Goal: Task Accomplishment & Management: Use online tool/utility

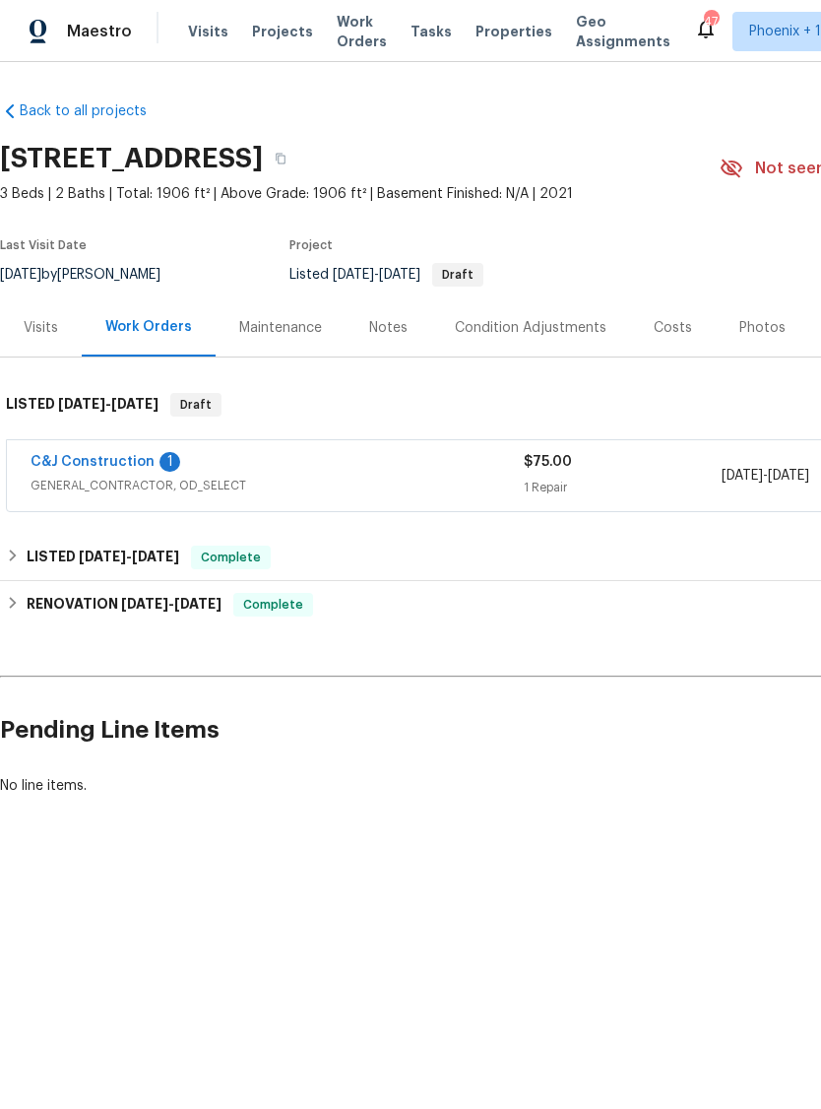
click at [771, 327] on div "Photos" at bounding box center [762, 328] width 46 height 20
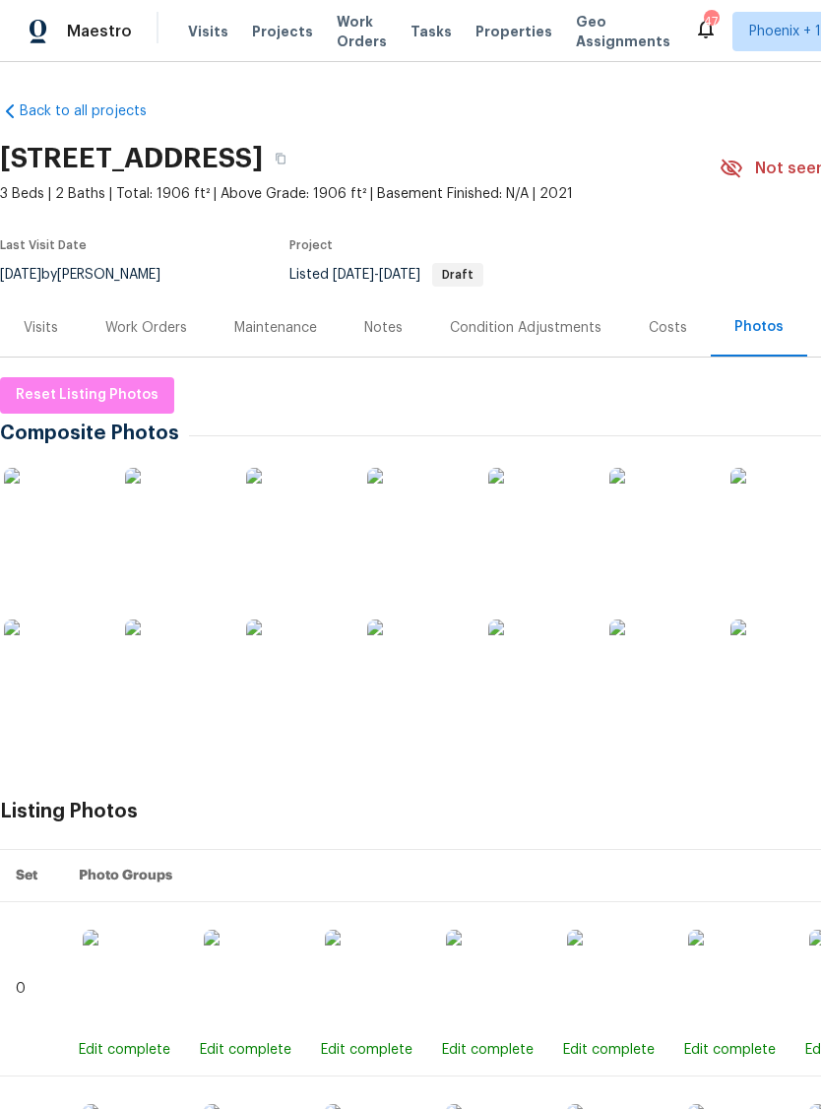
click at [414, 545] on img at bounding box center [416, 517] width 98 height 98
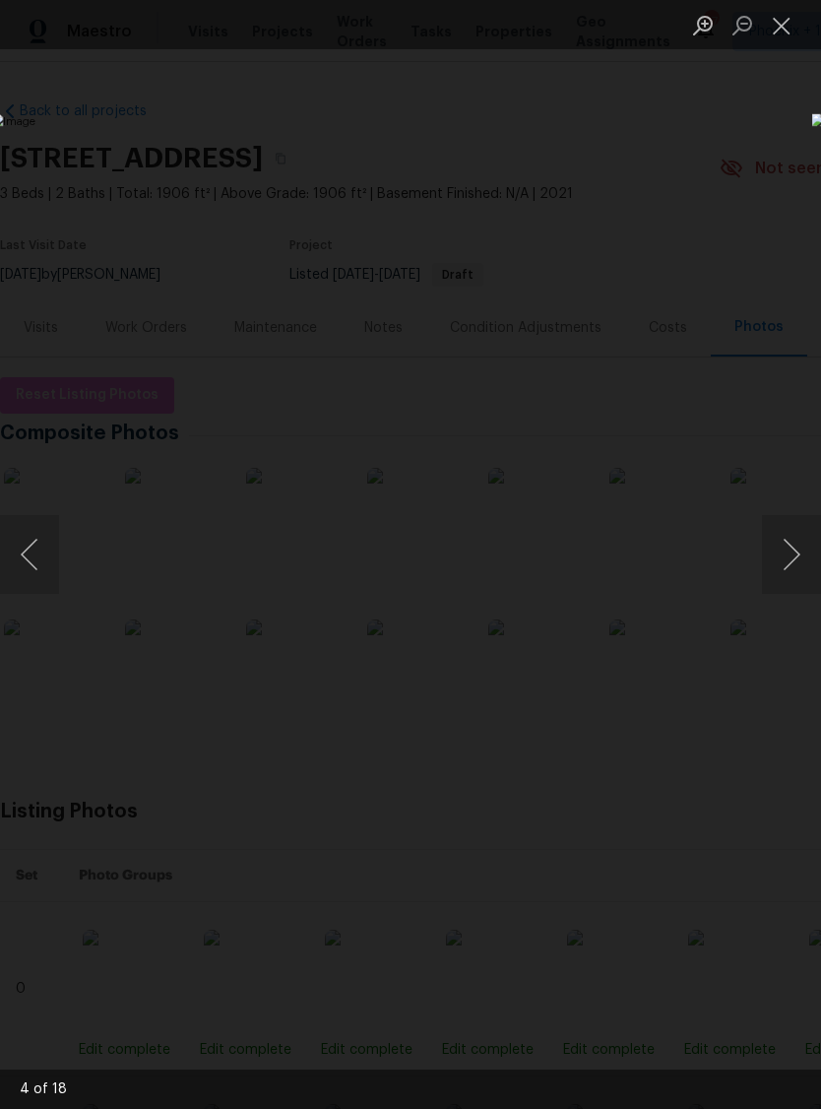
click at [786, 29] on button "Close lightbox" at bounding box center [781, 25] width 39 height 34
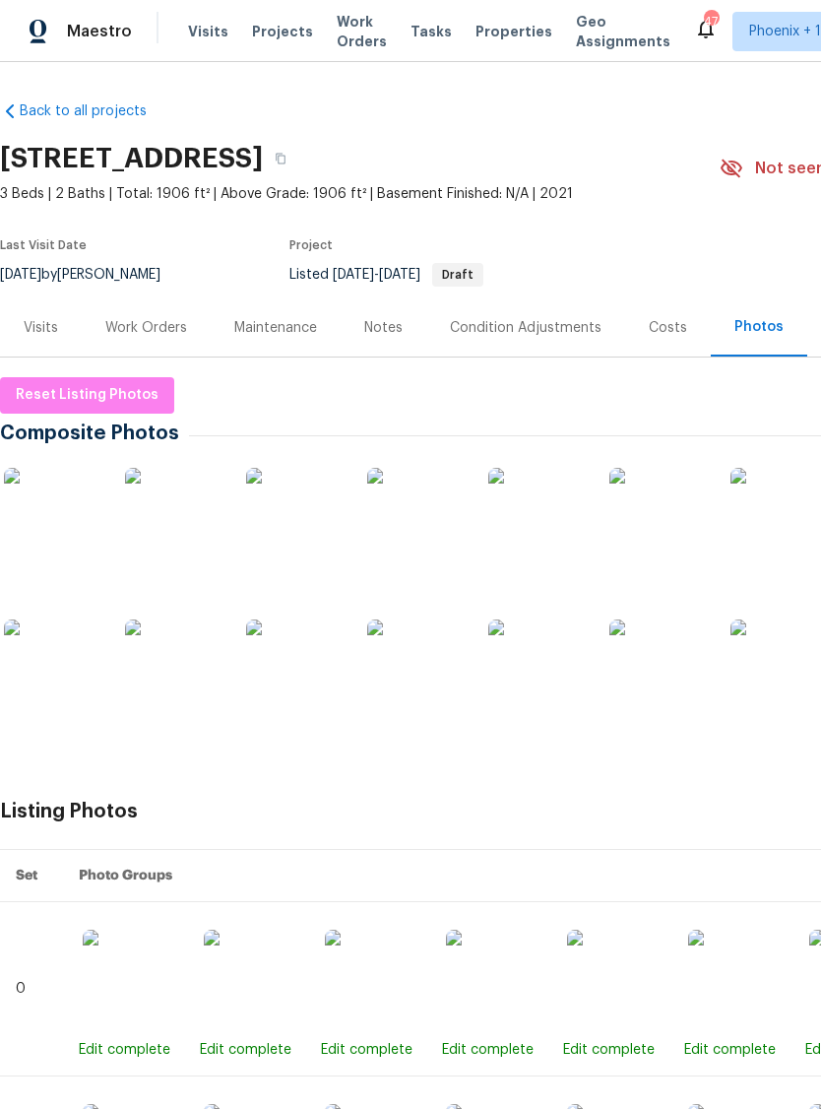
click at [154, 331] on div "Work Orders" at bounding box center [146, 328] width 82 height 20
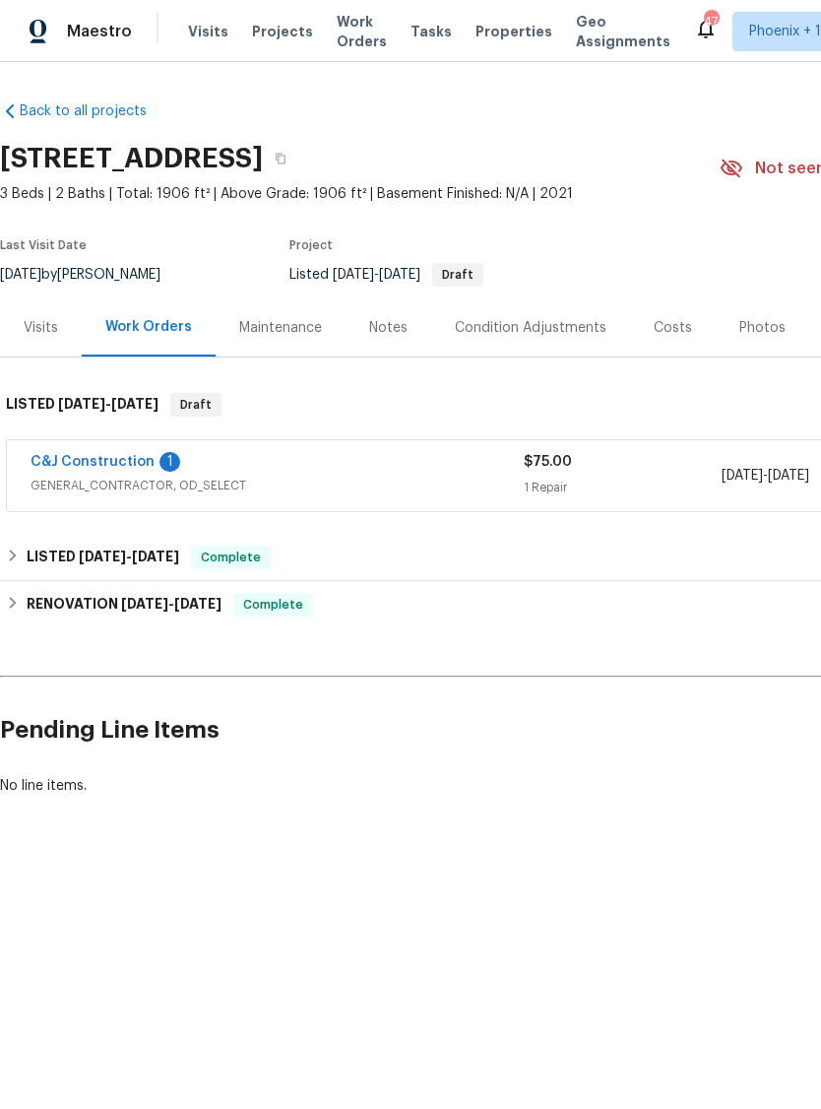
click at [96, 466] on link "C&J Construction" at bounding box center [93, 462] width 124 height 14
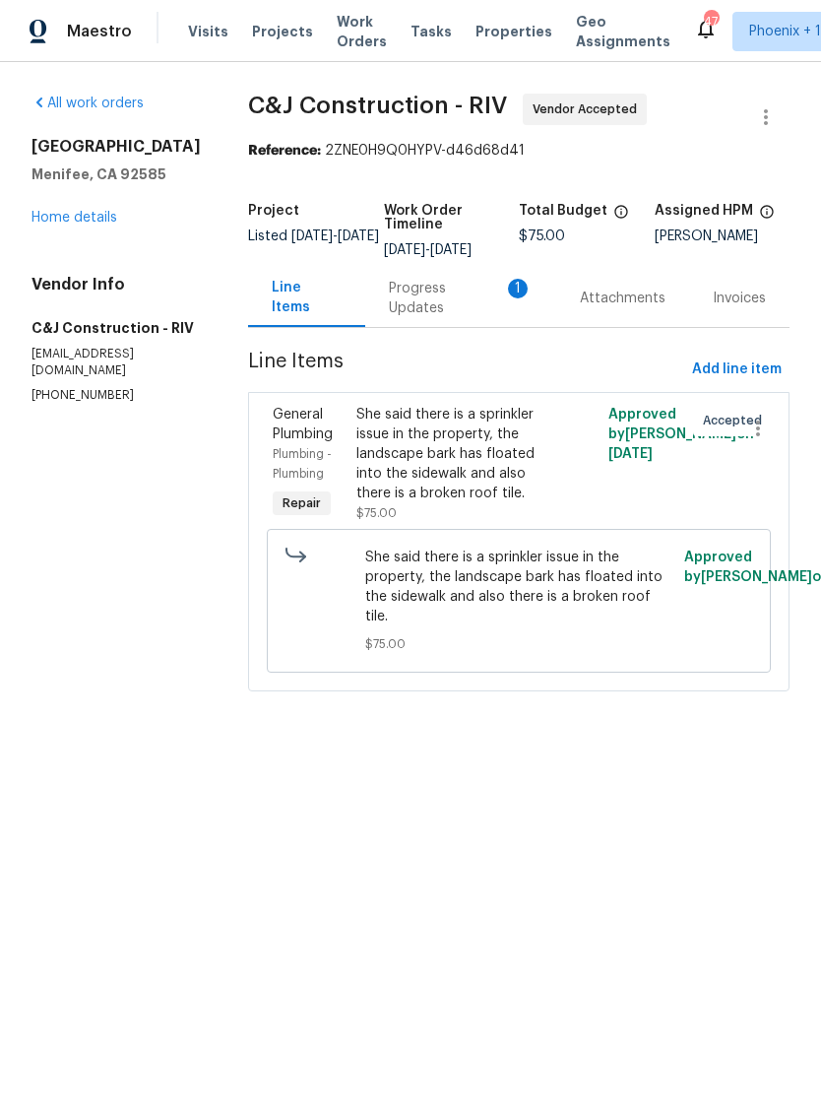
click at [442, 304] on div "Progress Updates 1" at bounding box center [461, 298] width 144 height 39
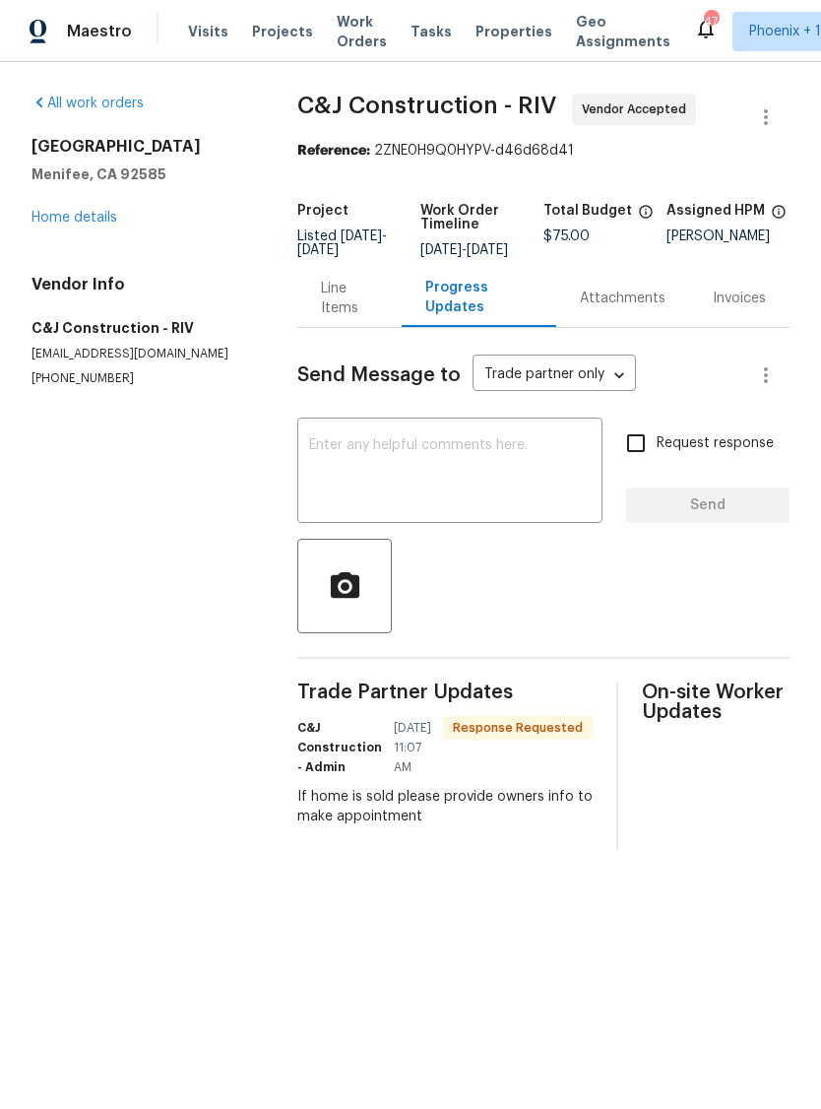
click at [354, 491] on textarea at bounding box center [450, 472] width 282 height 69
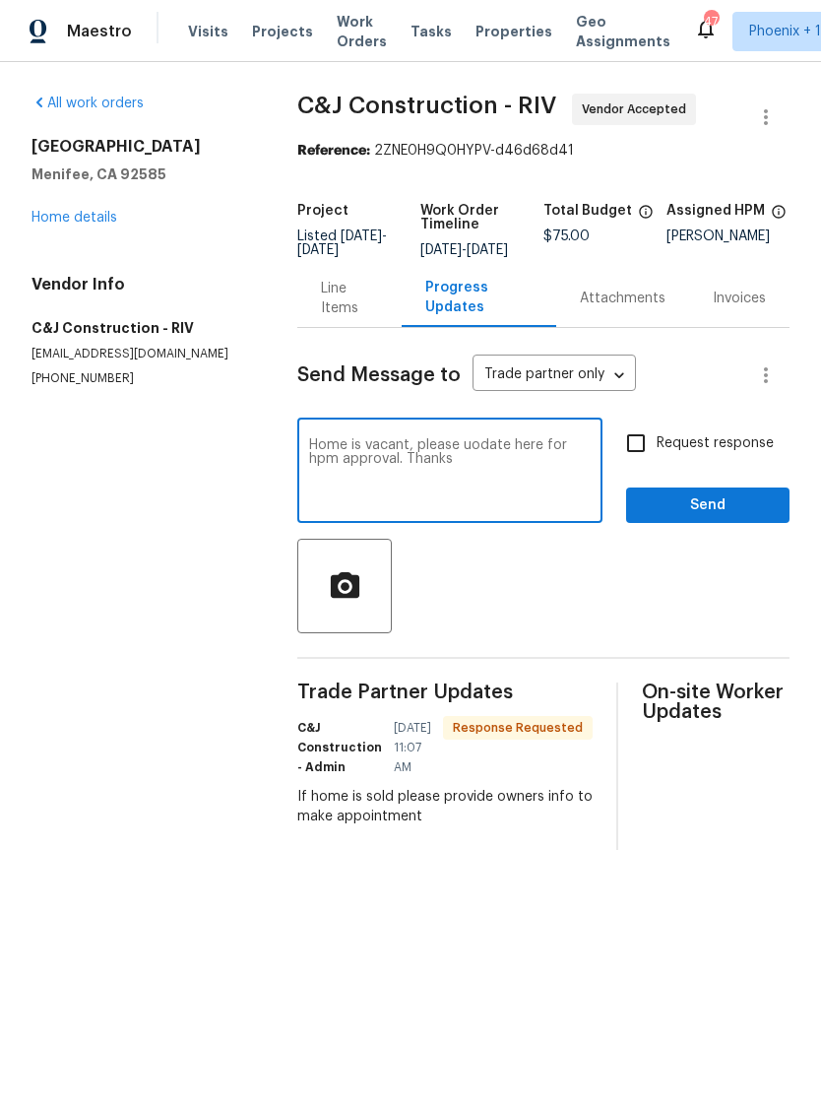
click at [511, 461] on textarea "Home is vacant, please uodate here for hpm approval. Thanks" at bounding box center [450, 472] width 282 height 69
type textarea "Home is vacant, please update here for hpm approval. Thanks"
click at [646, 459] on input "Request response" at bounding box center [635, 442] width 41 height 41
checkbox input "true"
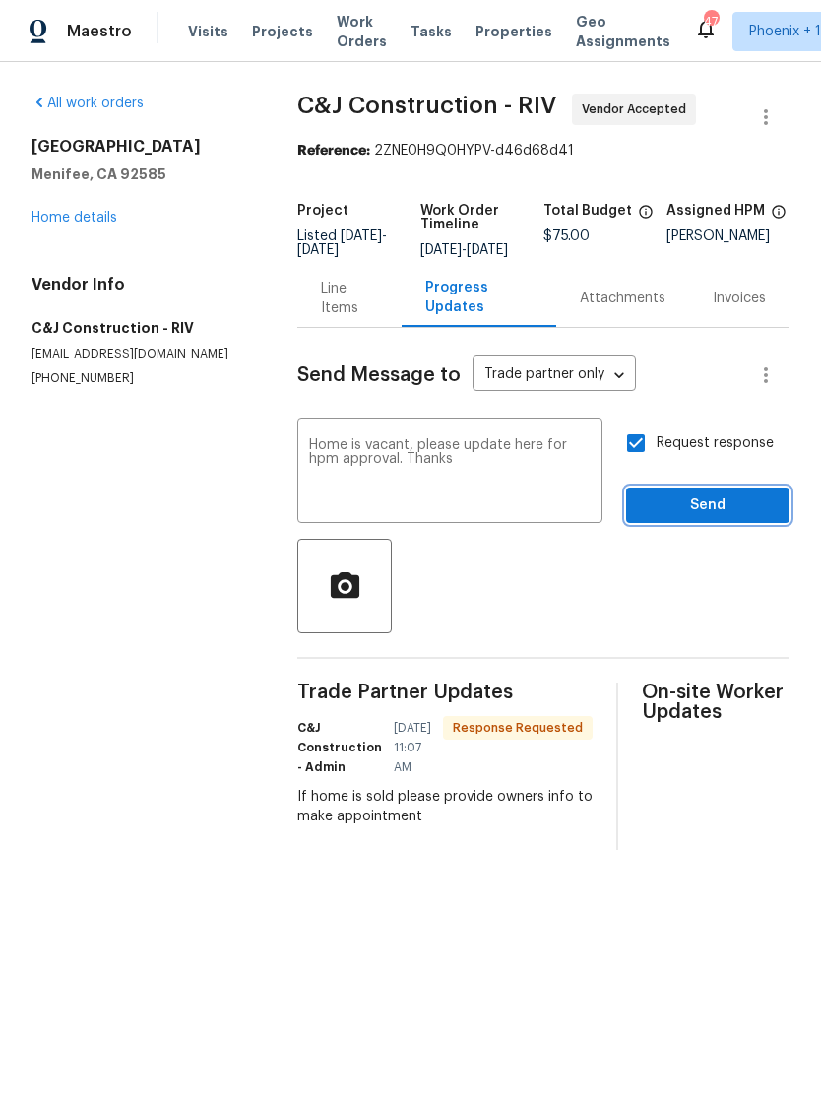
click at [714, 518] on span "Send" at bounding box center [708, 505] width 132 height 25
